Goal: Check status

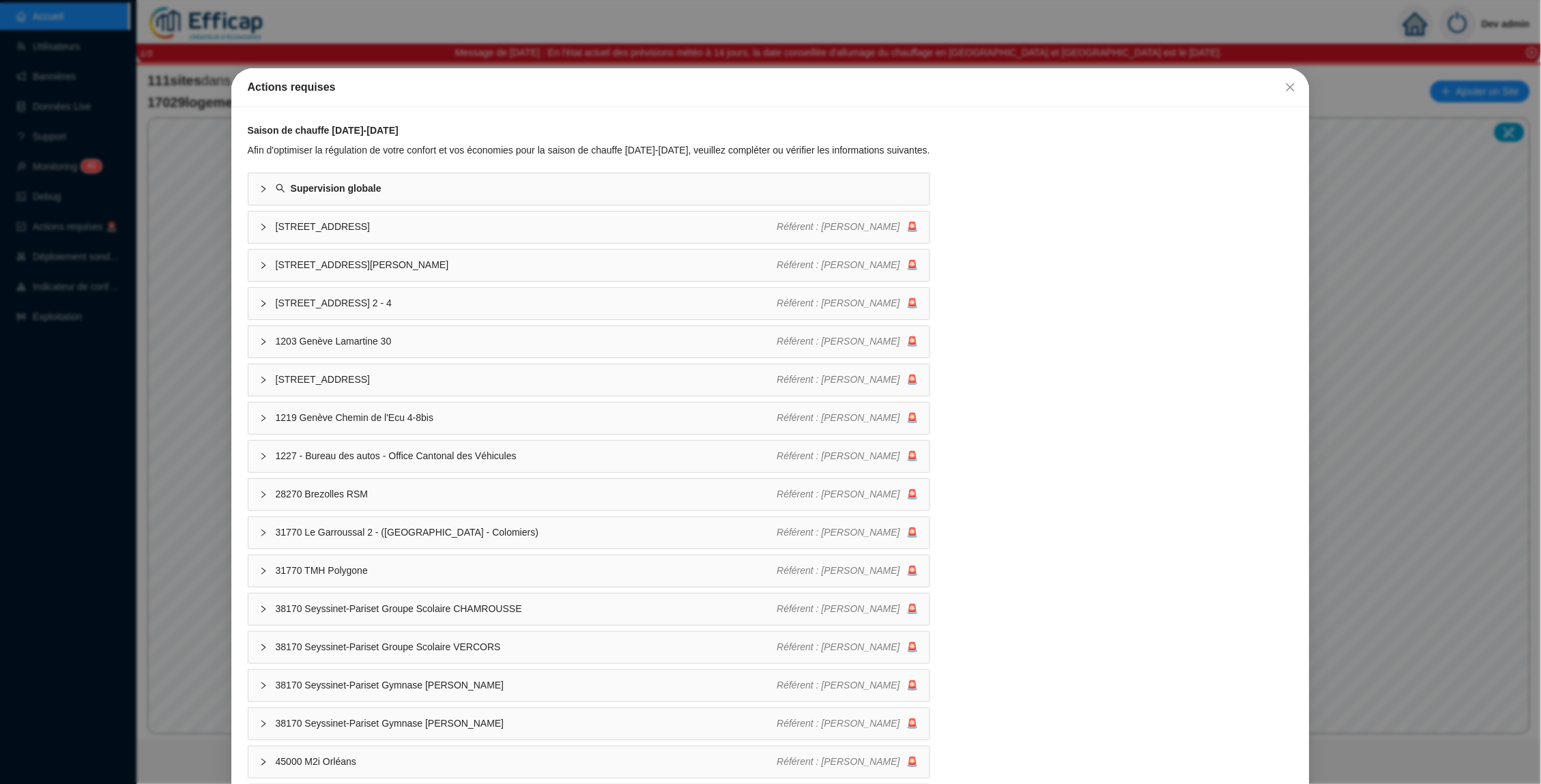
click at [1282, 79] on button "Close" at bounding box center [1290, 87] width 22 height 22
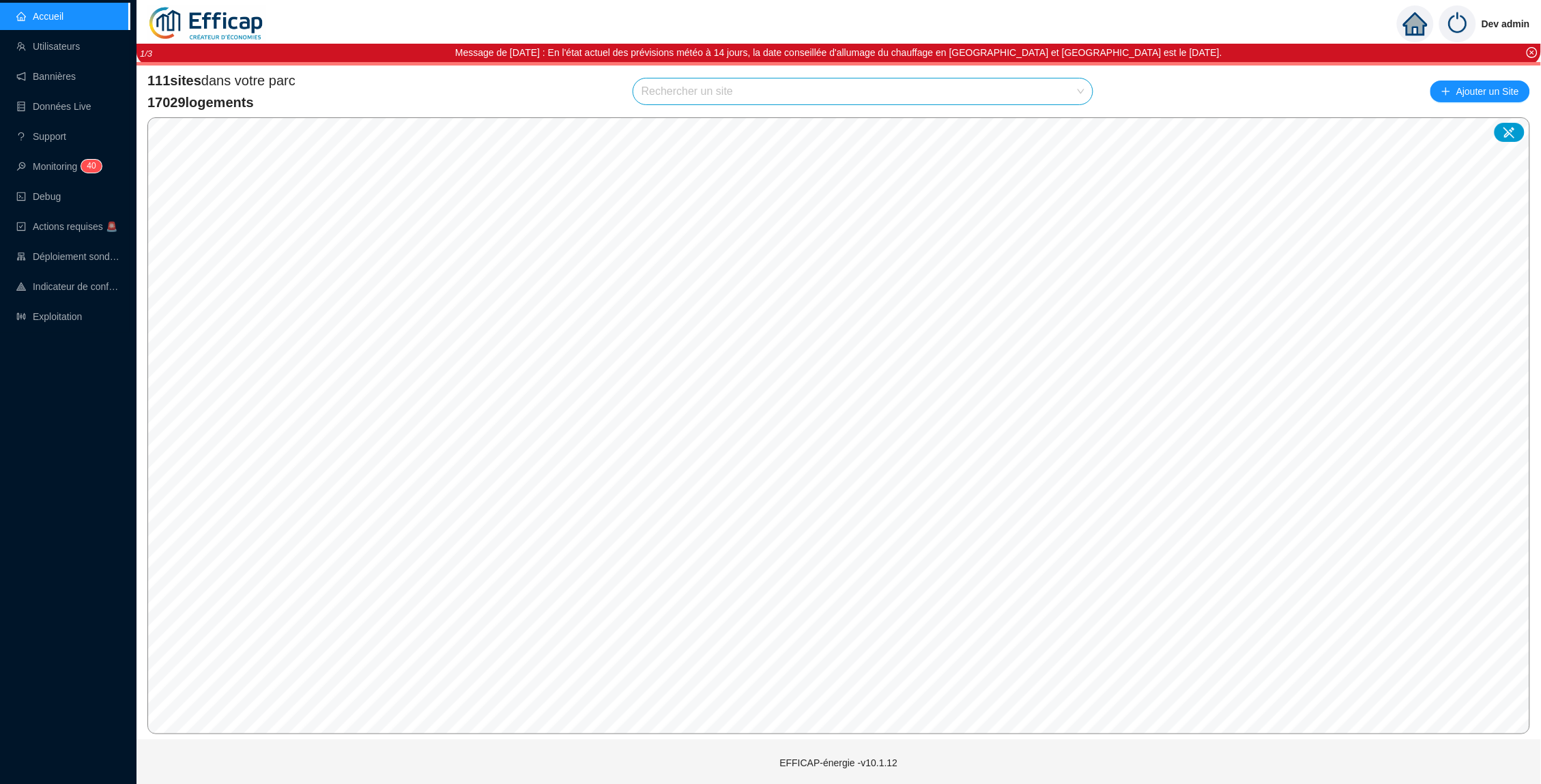
click at [778, 89] on input "search" at bounding box center [857, 91] width 430 height 26
type input "perruche"
drag, startPoint x: 983, startPoint y: 110, endPoint x: 1066, endPoint y: 126, distance: 84.5
click at [1066, 126] on icon at bounding box center [1066, 122] width 9 height 9
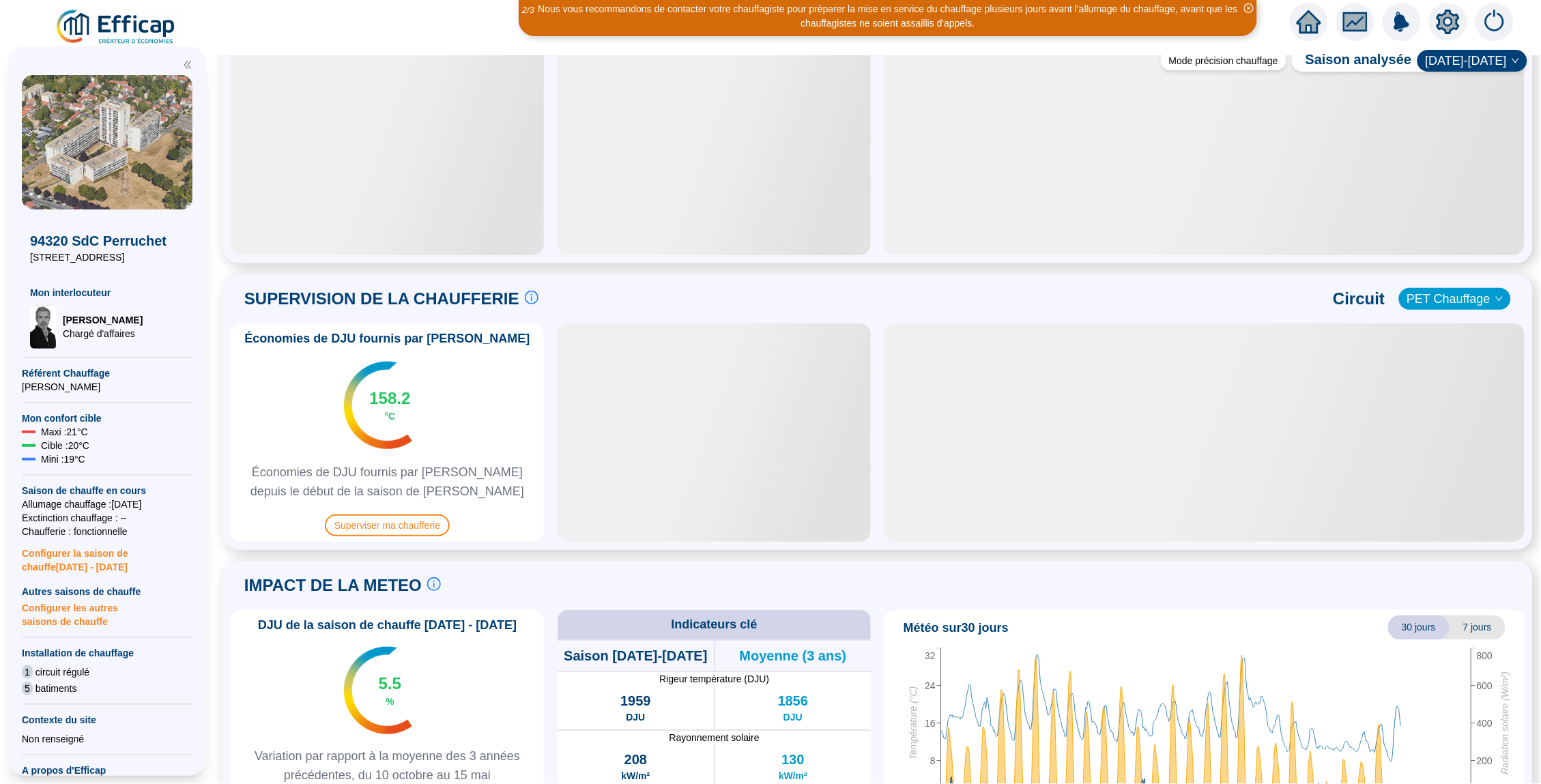
scroll to position [634, 0]
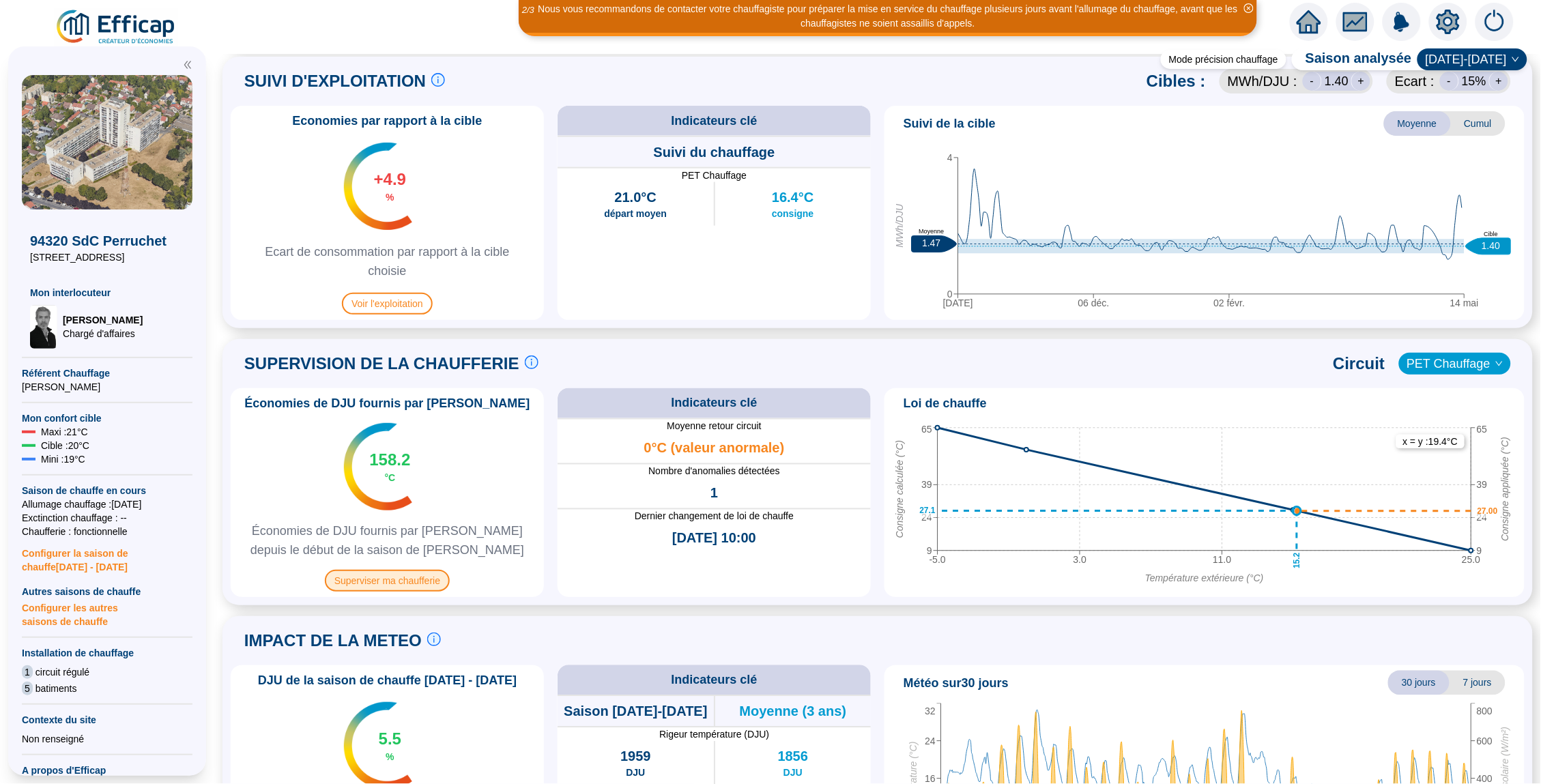
click at [432, 586] on span "Superviser ma chaufferie" at bounding box center [387, 580] width 125 height 22
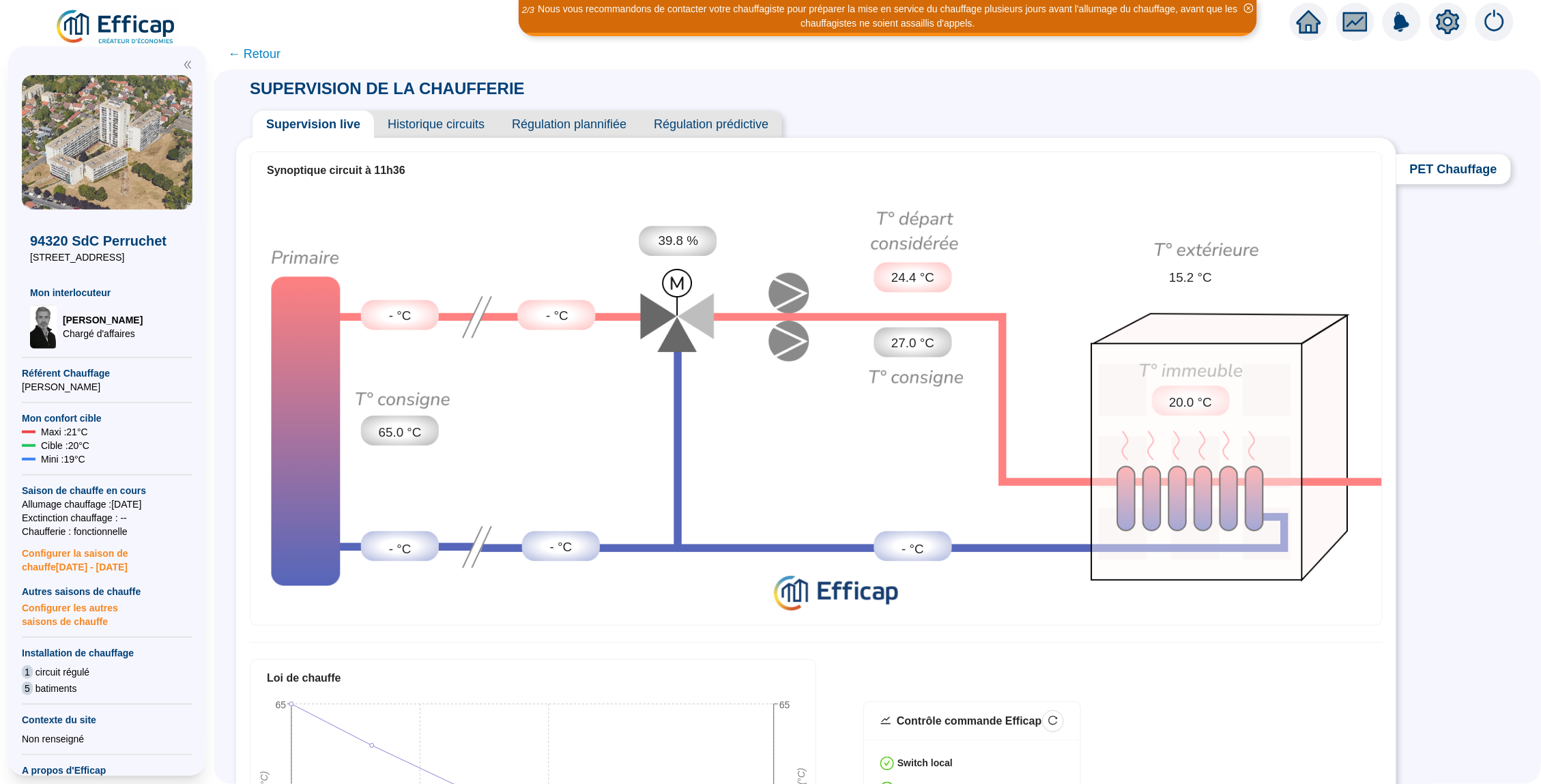
click at [444, 128] on span "Historique circuits" at bounding box center [436, 124] width 124 height 27
